Goal: Information Seeking & Learning: Learn about a topic

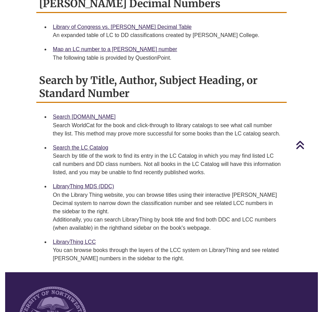
scroll to position [309, 0]
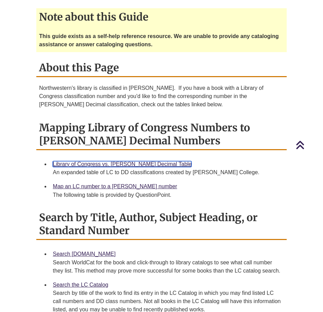
click at [141, 161] on link "Library of Congress vs. [PERSON_NAME] Decimal Table" at bounding box center [122, 164] width 139 height 6
drag, startPoint x: 163, startPoint y: 171, endPoint x: 85, endPoint y: 174, distance: 78.2
click at [85, 182] on div "Map an LC number to a [PERSON_NAME] number The following table is provided by Q…" at bounding box center [167, 190] width 228 height 17
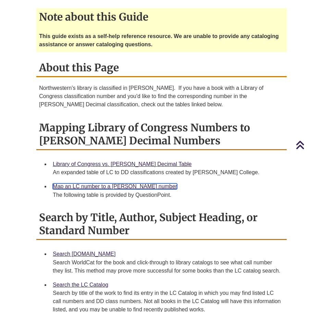
click at [84, 183] on link "Map an LC number to a [PERSON_NAME] number" at bounding box center [115, 186] width 124 height 6
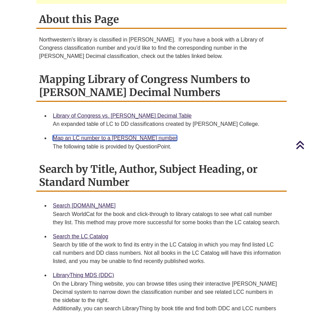
scroll to position [446, 0]
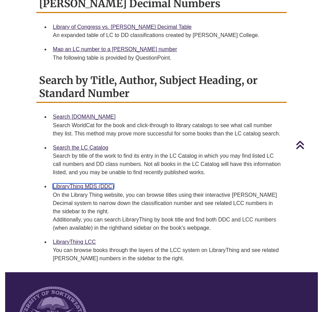
click at [106, 183] on link "LibraryThing MDS (DDC)" at bounding box center [83, 186] width 61 height 6
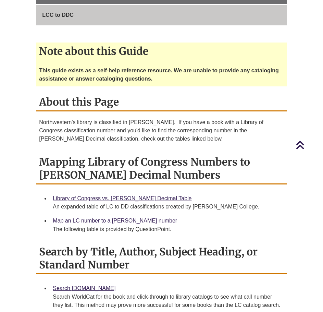
scroll to position [137, 0]
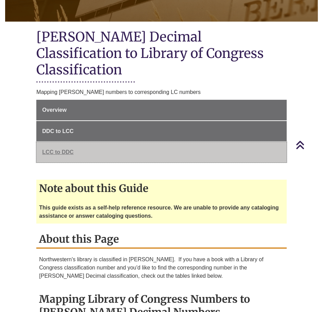
click at [57, 149] on span "LCC to DDC" at bounding box center [58, 152] width 32 height 6
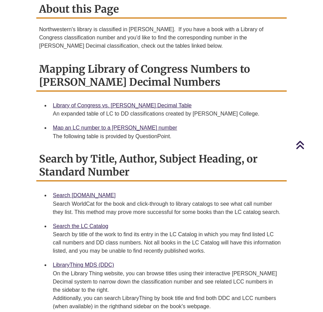
scroll to position [412, 0]
